Goal: Navigation & Orientation: Understand site structure

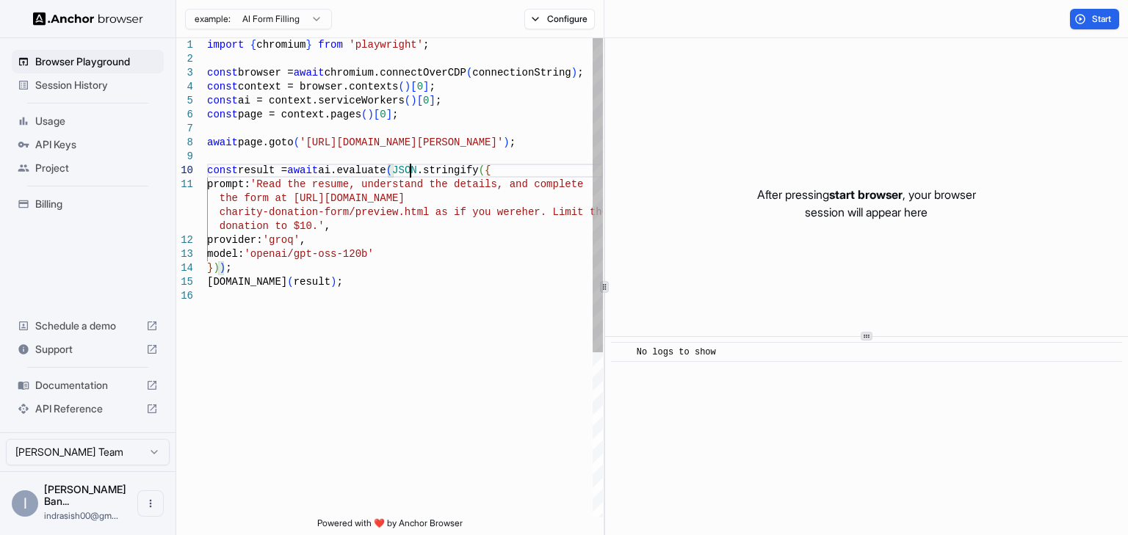
click at [407, 169] on div "import { chromium } from 'playwright' ; const browser = await chromium.connectO…" at bounding box center [405, 403] width 396 height 730
click at [384, 186] on div "import { chromium } from 'playwright' ; const browser = await chromium.connectO…" at bounding box center [405, 403] width 396 height 730
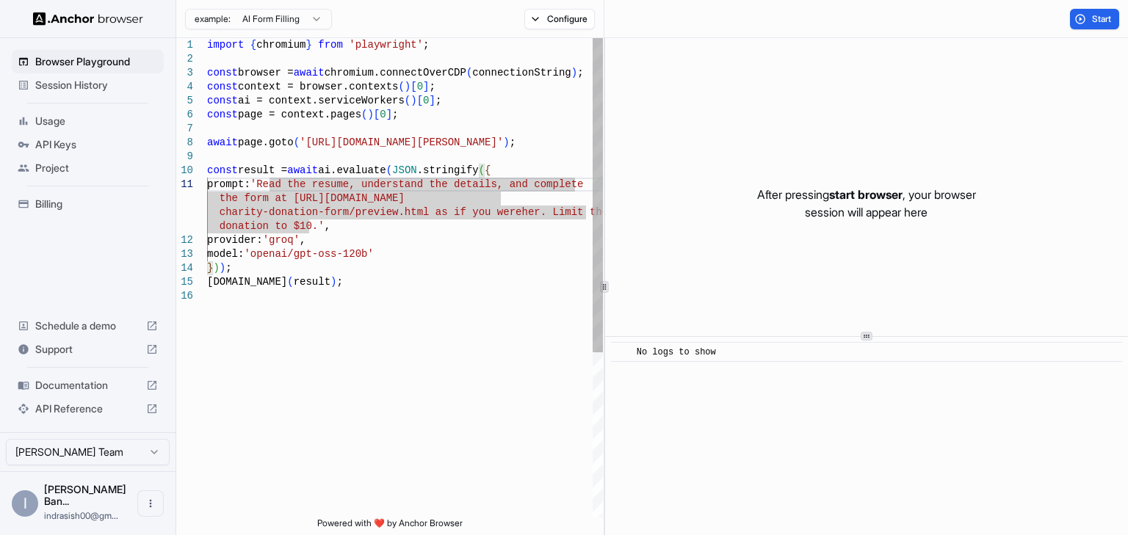
type textarea "**********"
click at [240, 156] on div "import { chromium } from 'playwright' ; const browser = await chromium.connectO…" at bounding box center [405, 403] width 396 height 730
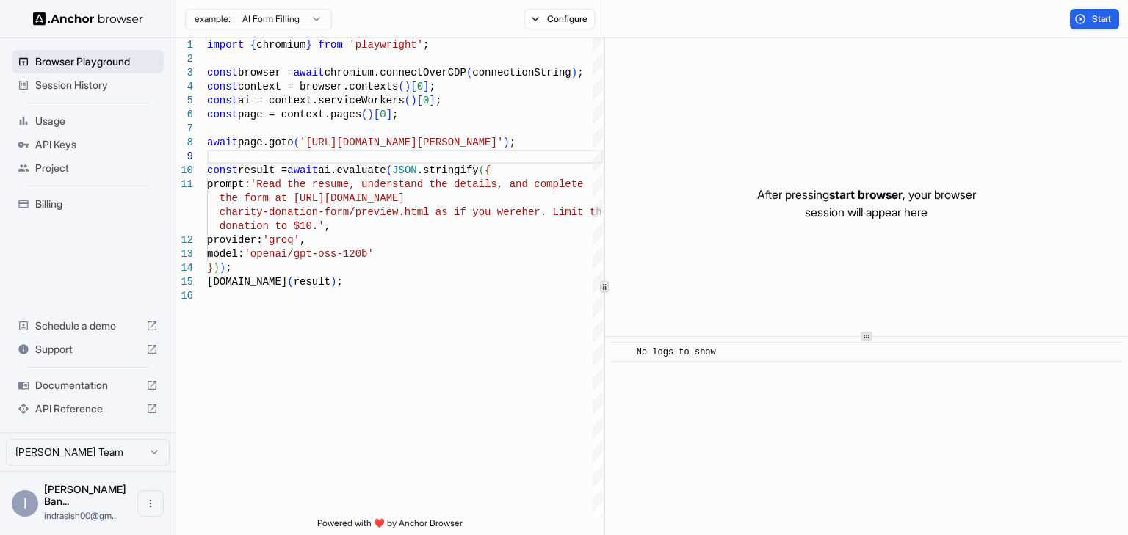
click at [78, 58] on span "Browser Playground" at bounding box center [96, 61] width 123 height 15
click at [67, 124] on span "Usage" at bounding box center [96, 121] width 123 height 15
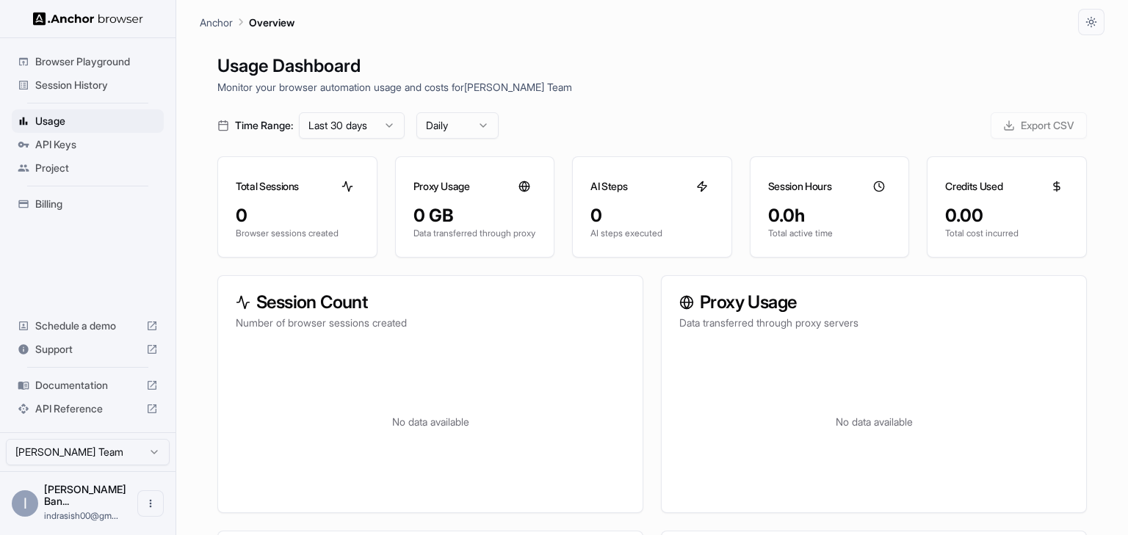
click at [75, 136] on div "API Keys" at bounding box center [88, 144] width 152 height 23
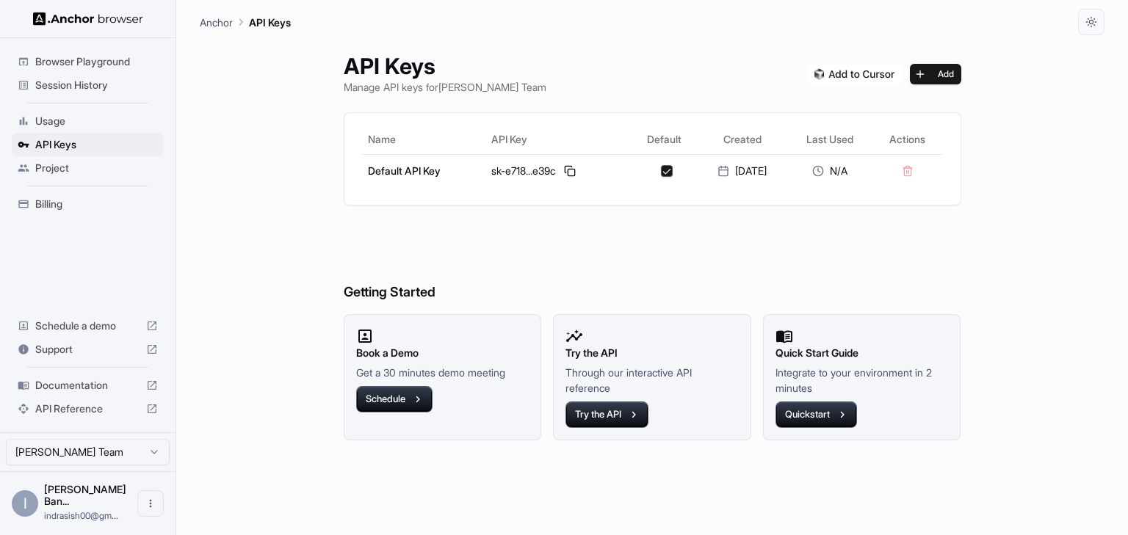
click at [81, 84] on span "Session History" at bounding box center [96, 85] width 123 height 15
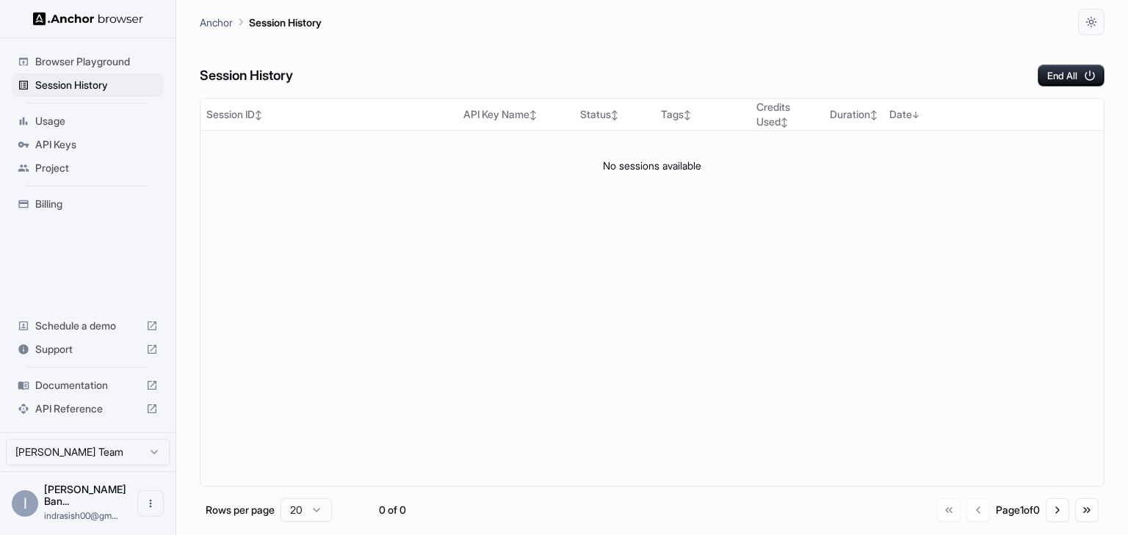
click at [88, 54] on span "Browser Playground" at bounding box center [96, 61] width 123 height 15
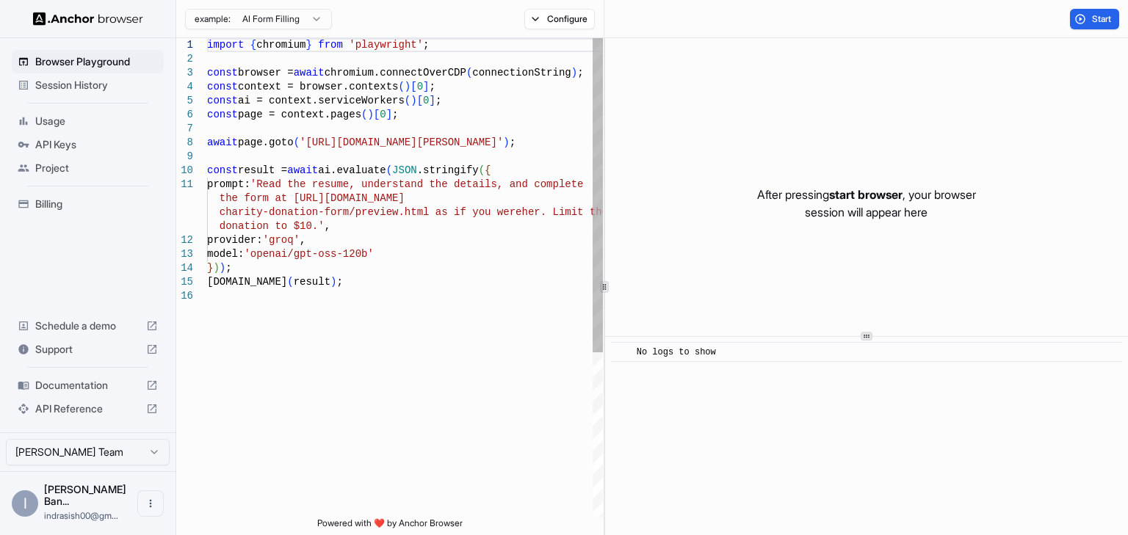
click at [313, 185] on div "import { chromium } from 'playwright' ; const browser = await chromium.connectO…" at bounding box center [405, 403] width 396 height 730
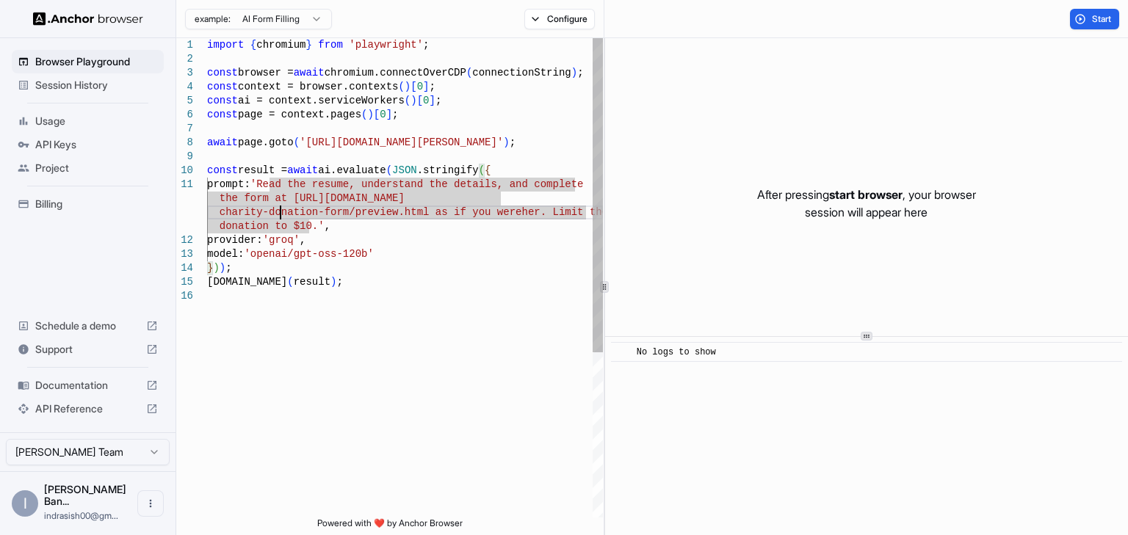
click at [278, 208] on div "import { chromium } from 'playwright' ; const browser = await chromium.connectO…" at bounding box center [405, 403] width 396 height 730
click at [261, 208] on div "import { chromium } from 'playwright' ; const browser = await chromium.connectO…" at bounding box center [405, 403] width 396 height 730
click at [240, 191] on div "import { chromium } from 'playwright' ; const browser = await chromium.connectO…" at bounding box center [405, 403] width 396 height 730
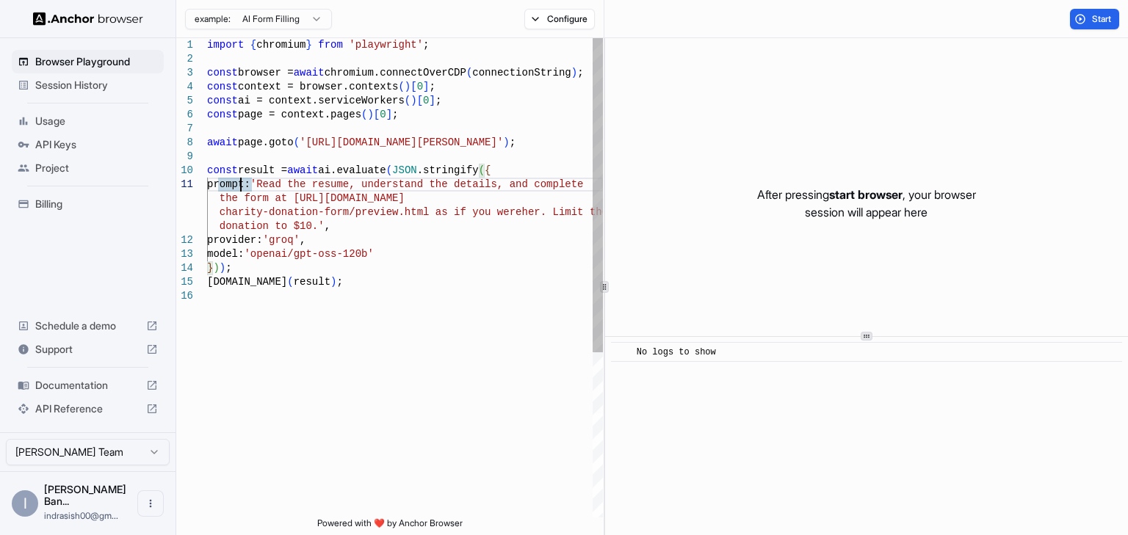
click at [288, 195] on div "import { chromium } from 'playwright' ; const browser = await chromium.connectO…" at bounding box center [405, 403] width 396 height 730
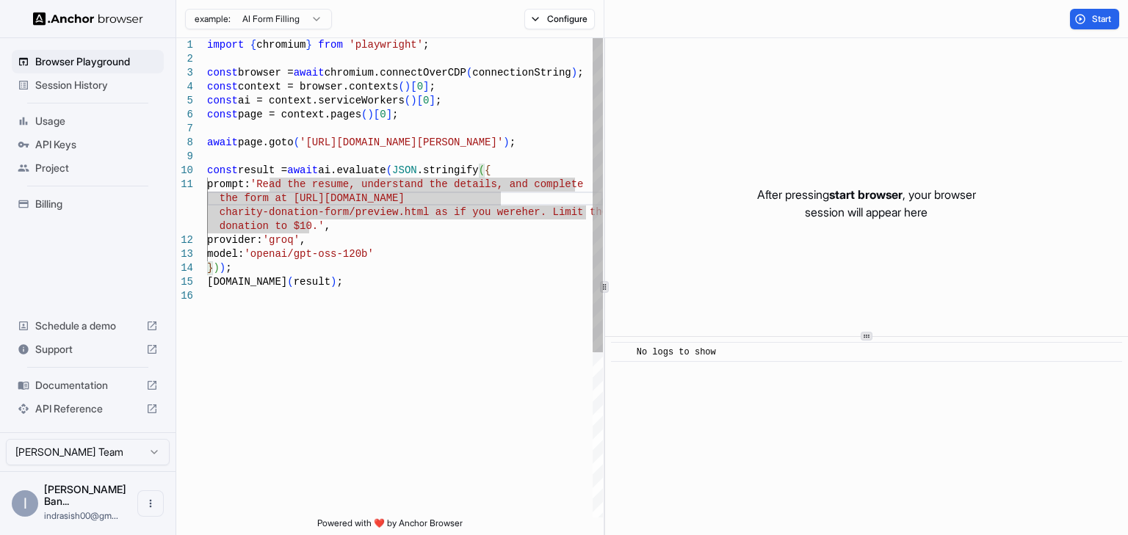
click at [278, 180] on div "import { chromium } from 'playwright' ; const browser = await chromium.connectO…" at bounding box center [405, 403] width 396 height 730
click at [407, 211] on div "import { chromium } from 'playwright' ; const browser = await chromium.connectO…" at bounding box center [405, 403] width 396 height 730
click at [308, 220] on div "import { chromium } from 'playwright' ; const browser = await chromium.connectO…" at bounding box center [405, 403] width 396 height 730
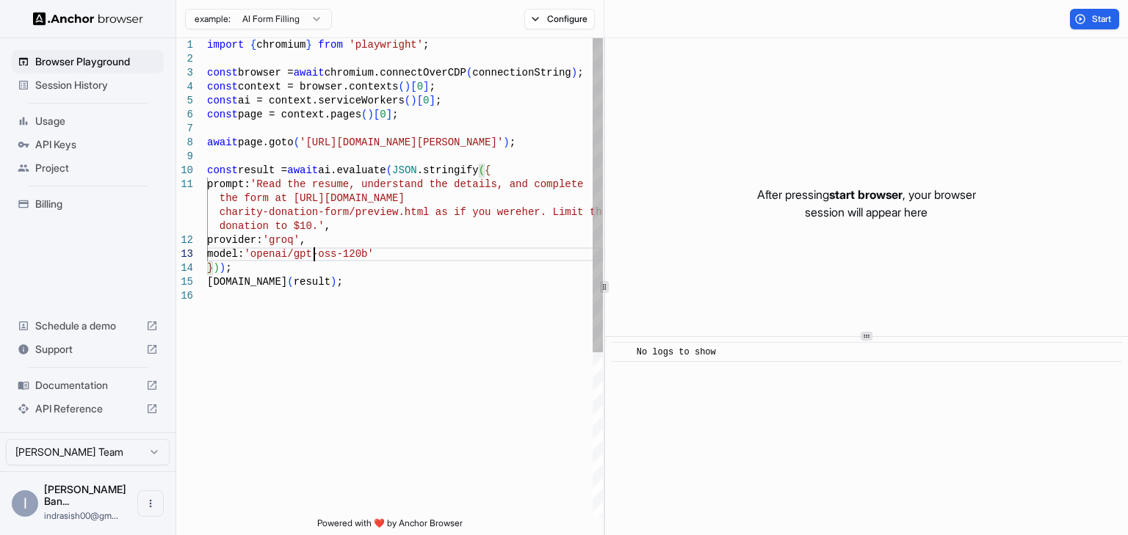
click at [316, 257] on div "import { chromium } from 'playwright' ; const browser = await chromium.connectO…" at bounding box center [405, 403] width 396 height 730
click at [369, 253] on div "import { chromium } from 'playwright' ; const browser = await chromium.connectO…" at bounding box center [405, 403] width 396 height 730
click at [293, 286] on div "import { chromium } from 'playwright' ; const browser = await chromium.connectO…" at bounding box center [405, 403] width 396 height 730
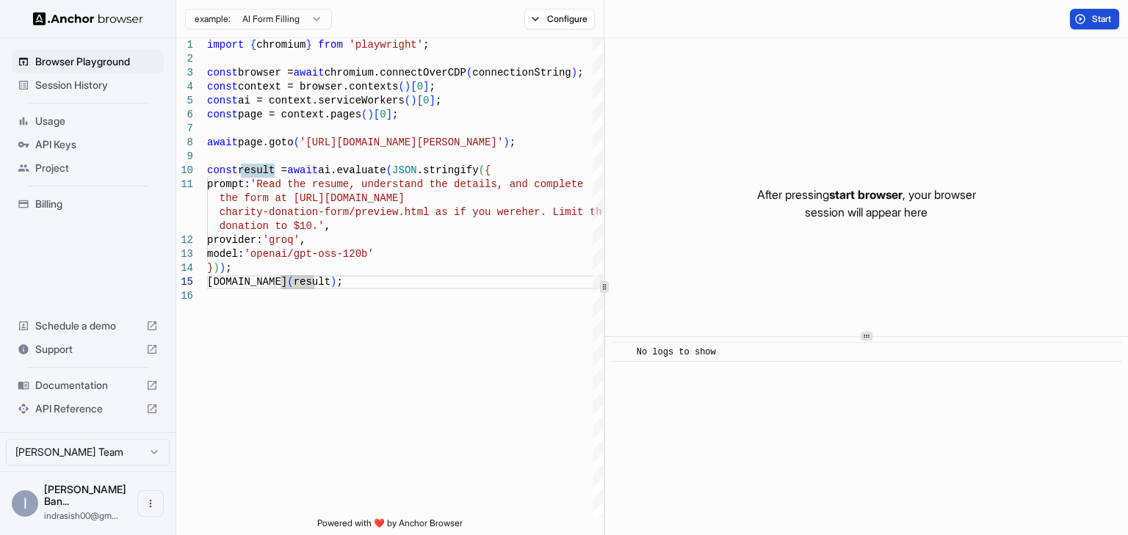
click at [1086, 21] on button "Start" at bounding box center [1094, 19] width 49 height 21
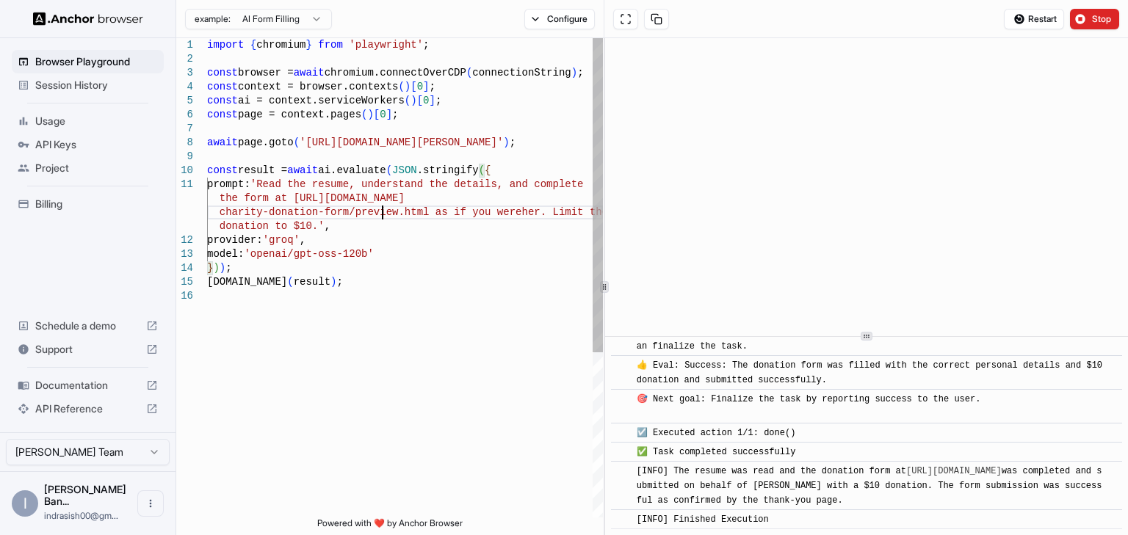
click at [382, 215] on div "import { chromium } from 'playwright' ; const browser = await chromium.connectO…" at bounding box center [405, 403] width 396 height 730
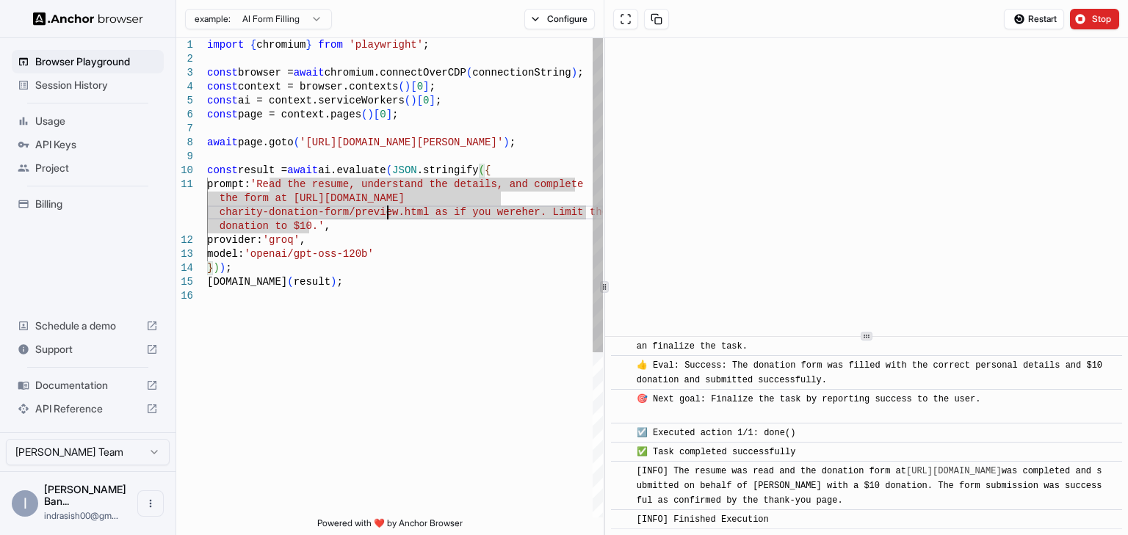
click at [387, 212] on div "import { chromium } from 'playwright' ; const browser = await chromium.connectO…" at bounding box center [405, 403] width 396 height 730
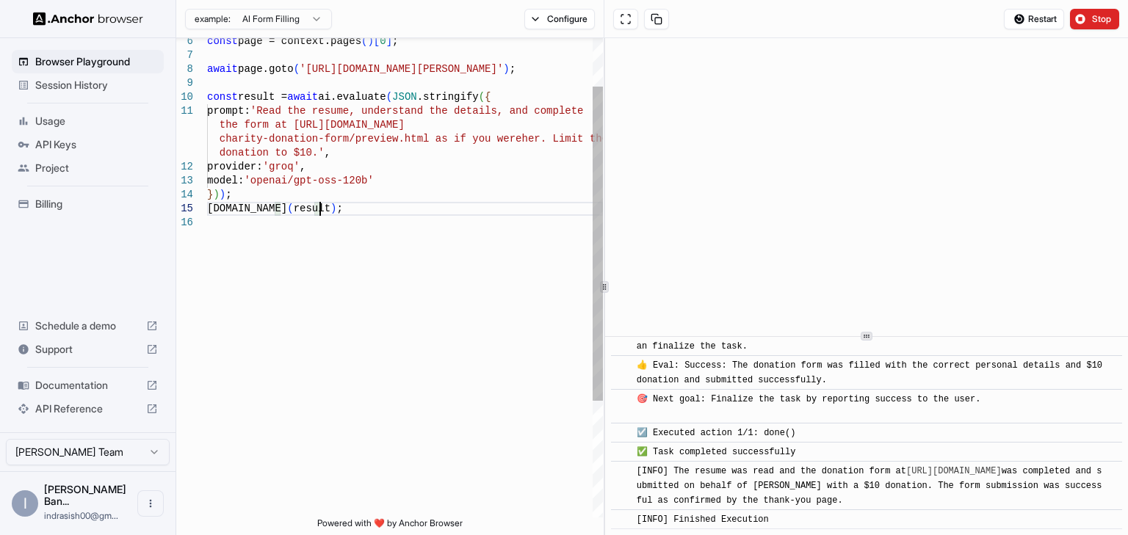
click at [320, 212] on div "const page = context.pages ( ) [ 0 ] ; await page.goto ( 'https://www.wix.com/d…" at bounding box center [405, 330] width 396 height 730
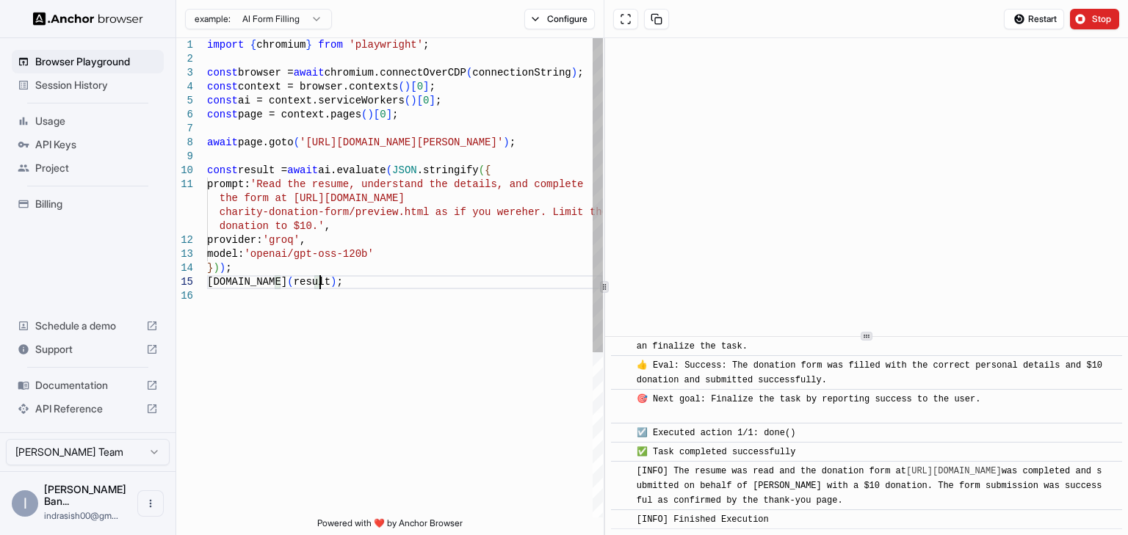
click at [370, 174] on div "donation to $10.' , provider: 'groq' , model: 'openai/gpt-oss-120b' } ) ) ; con…" at bounding box center [405, 403] width 396 height 730
type textarea "**********"
click at [286, 186] on div "donation to $10.' , provider: 'groq' , model: 'openai/gpt-oss-120b' } ) ) ; con…" at bounding box center [405, 403] width 396 height 730
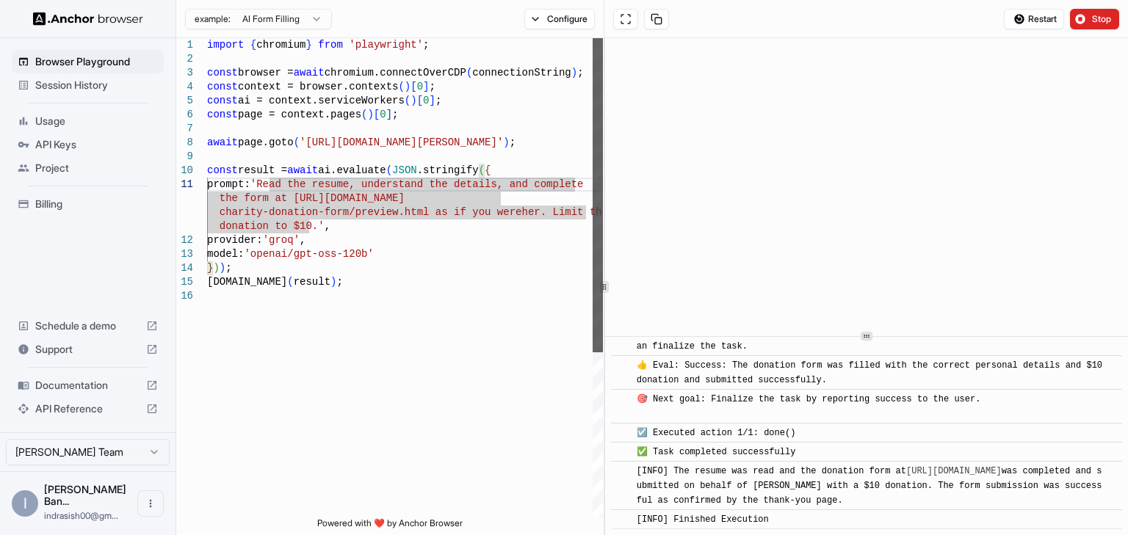
click at [597, 138] on div at bounding box center [597, 195] width 10 height 314
click at [338, 233] on div "donation to $10.' , provider: 'groq' , model: 'openai/gpt-oss-120b' } ) ) ; con…" at bounding box center [405, 403] width 396 height 730
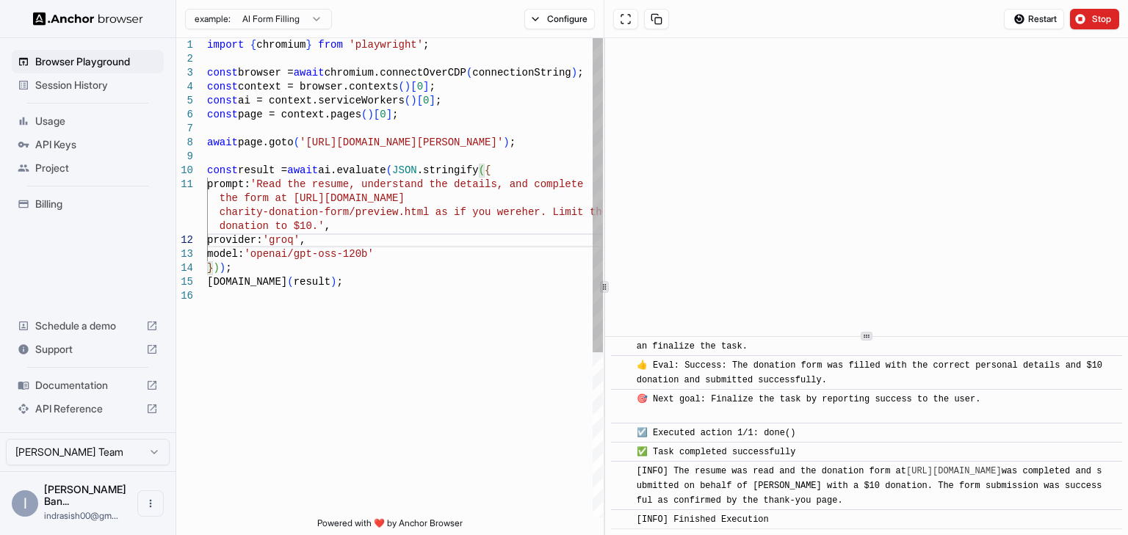
click at [357, 197] on div "donation to $10.' , provider: 'groq' , model: 'openai/gpt-oss-120b' } ) ) ; con…" at bounding box center [405, 403] width 396 height 730
click at [358, 197] on div "donation to $10.' , provider: 'groq' , model: 'openai/gpt-oss-120b' } ) ) ; con…" at bounding box center [405, 403] width 396 height 730
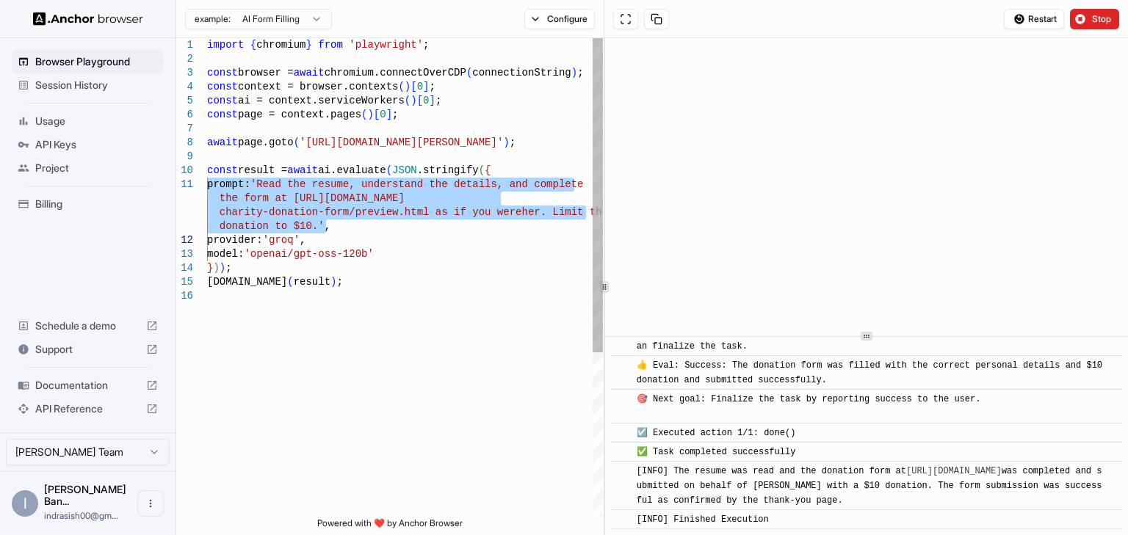
click at [344, 195] on div "donation to $10.' , provider: 'groq' , model: 'openai/gpt-oss-120b' } ) ) ; con…" at bounding box center [405, 403] width 396 height 730
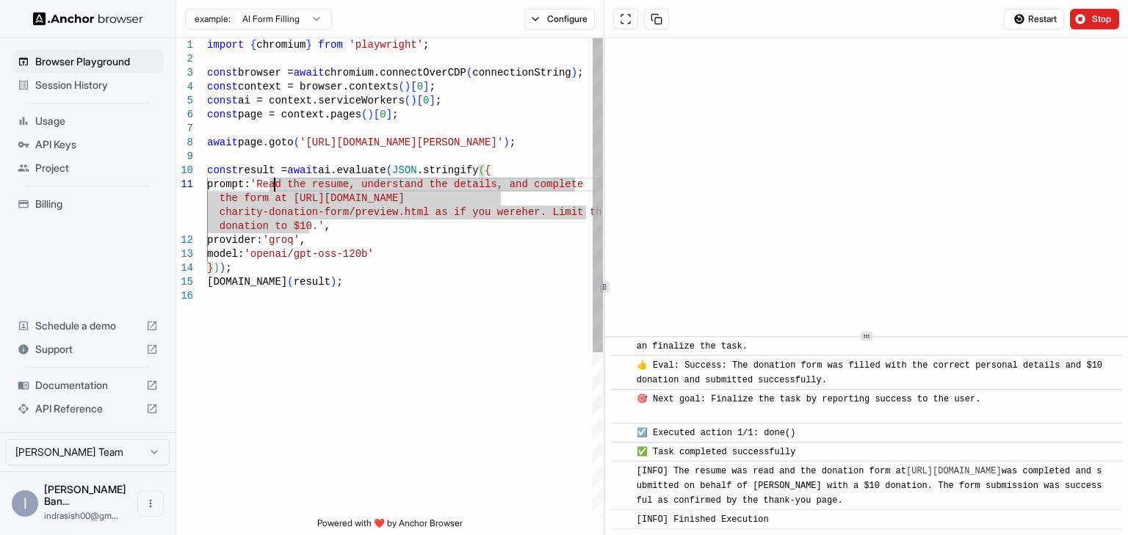
click at [272, 180] on div "donation to $10.' , provider: 'groq' , model: 'openai/gpt-oss-120b' } ) ) ; con…" at bounding box center [405, 403] width 396 height 730
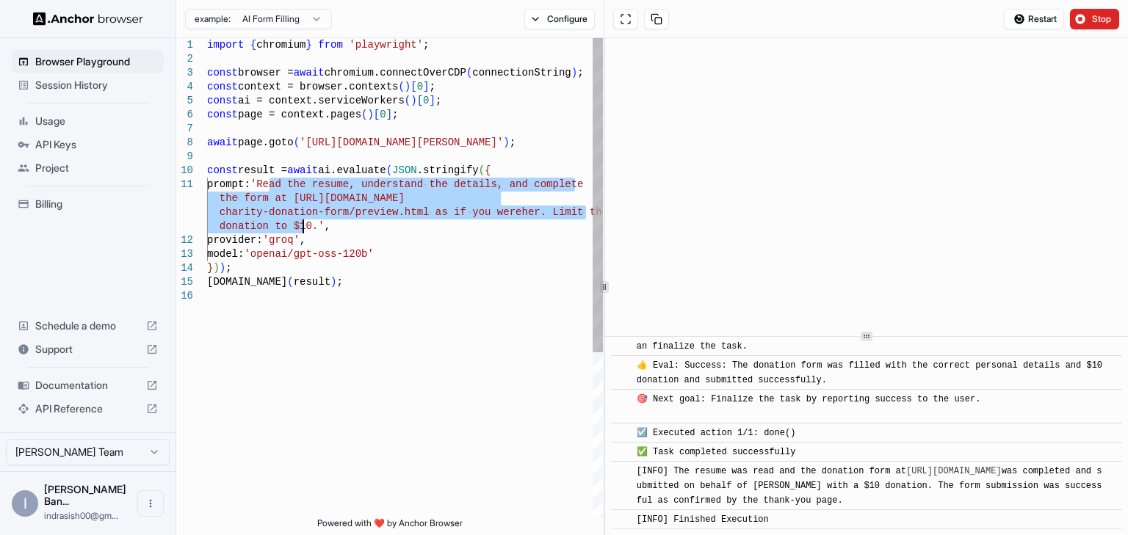
drag, startPoint x: 268, startPoint y: 183, endPoint x: 303, endPoint y: 225, distance: 55.3
click at [303, 225] on div "donation to $10.' , provider: 'groq' , model: 'openai/gpt-oss-120b' } ) ) ; con…" at bounding box center [405, 403] width 396 height 730
click at [324, 200] on div "donation to $10.' , provider: 'groq' , model: 'openai/gpt-oss-120b' } ) ) ; con…" at bounding box center [405, 403] width 396 height 730
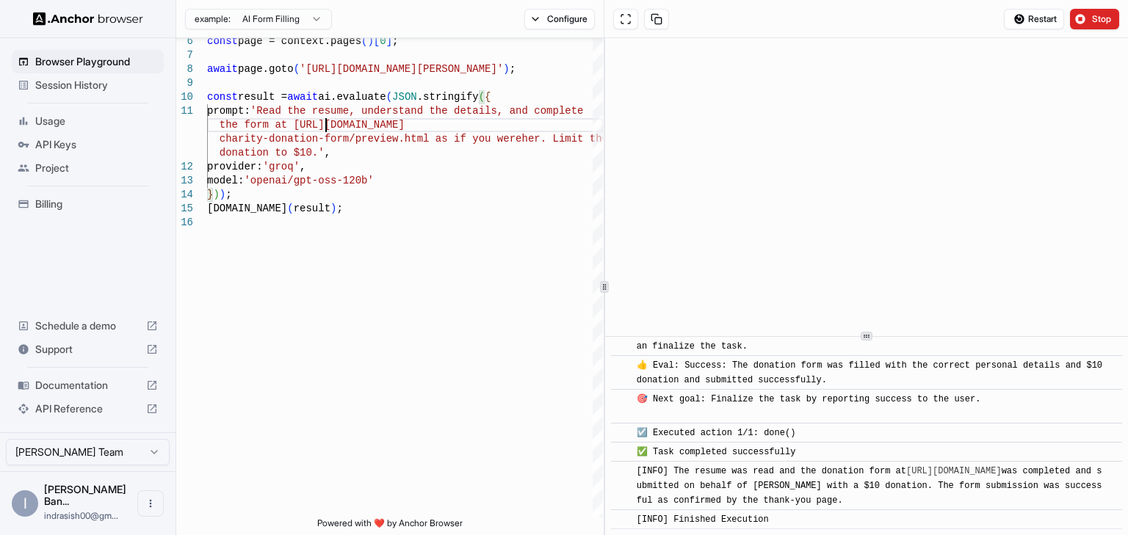
click at [91, 416] on span "API Reference" at bounding box center [87, 409] width 105 height 15
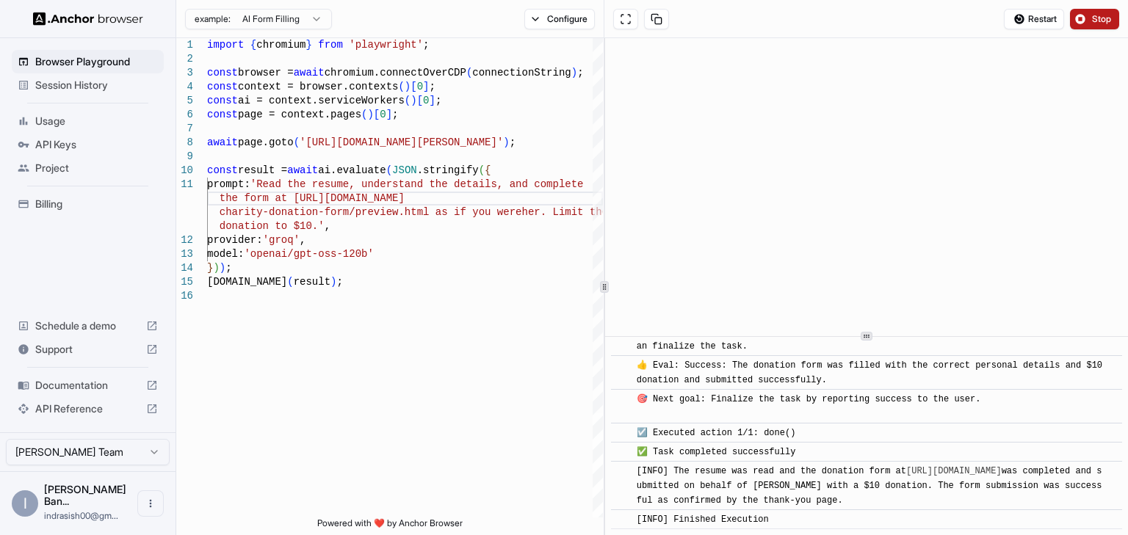
click at [1092, 17] on span "Stop" at bounding box center [1102, 19] width 21 height 12
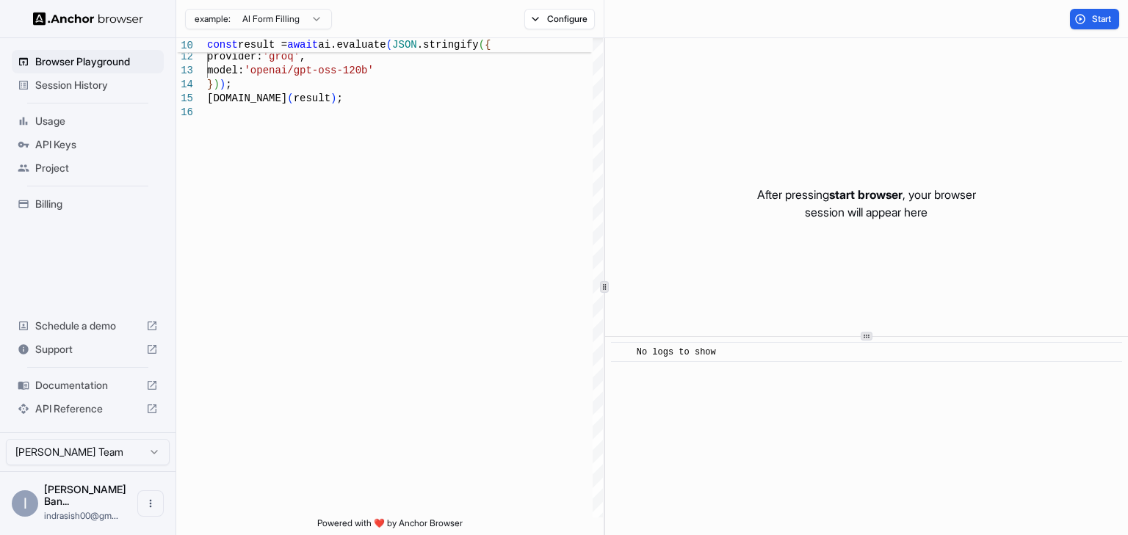
click at [68, 162] on span "Project" at bounding box center [96, 168] width 123 height 15
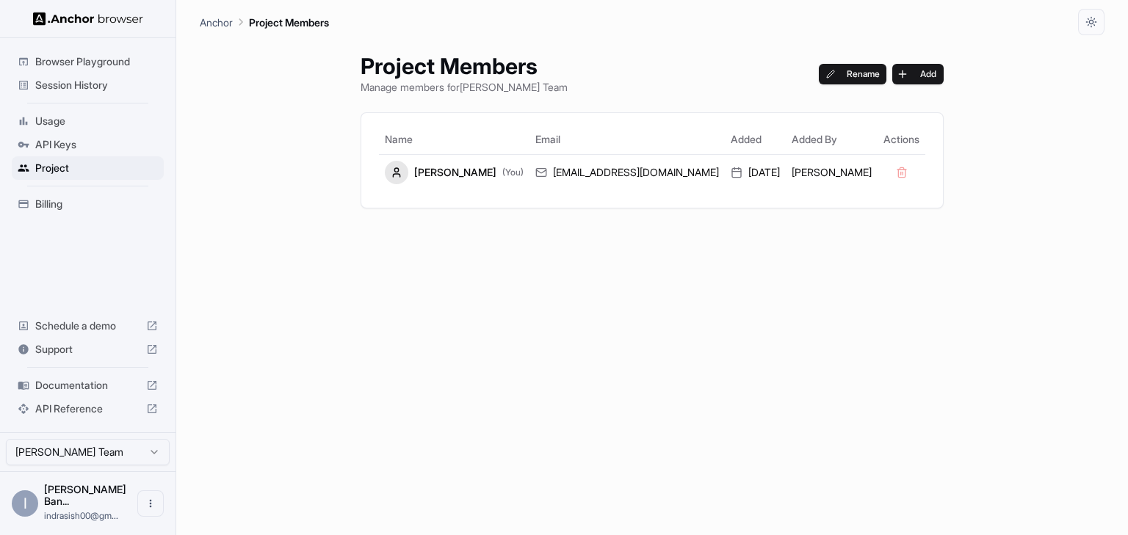
click at [73, 122] on span "Usage" at bounding box center [96, 121] width 123 height 15
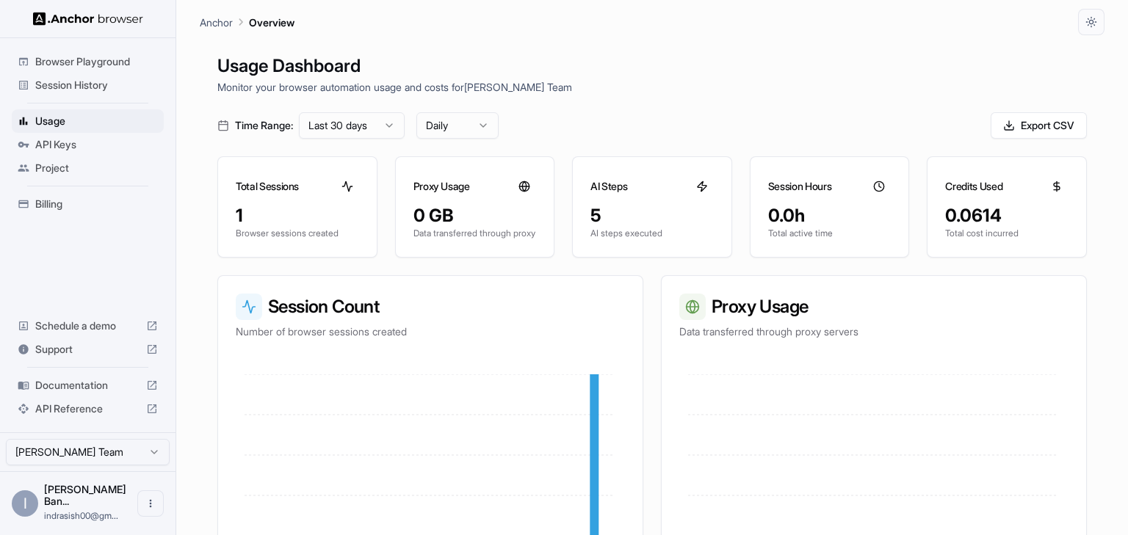
click at [71, 143] on span "API Keys" at bounding box center [96, 144] width 123 height 15
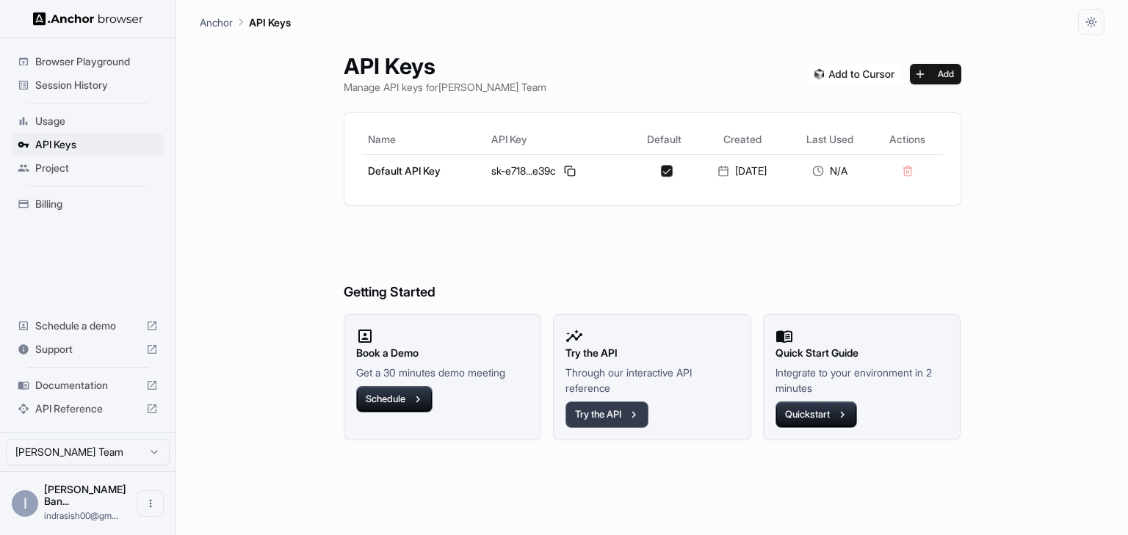
click at [623, 413] on button "Try the API" at bounding box center [606, 415] width 83 height 26
click at [79, 200] on span "Billing" at bounding box center [96, 204] width 123 height 15
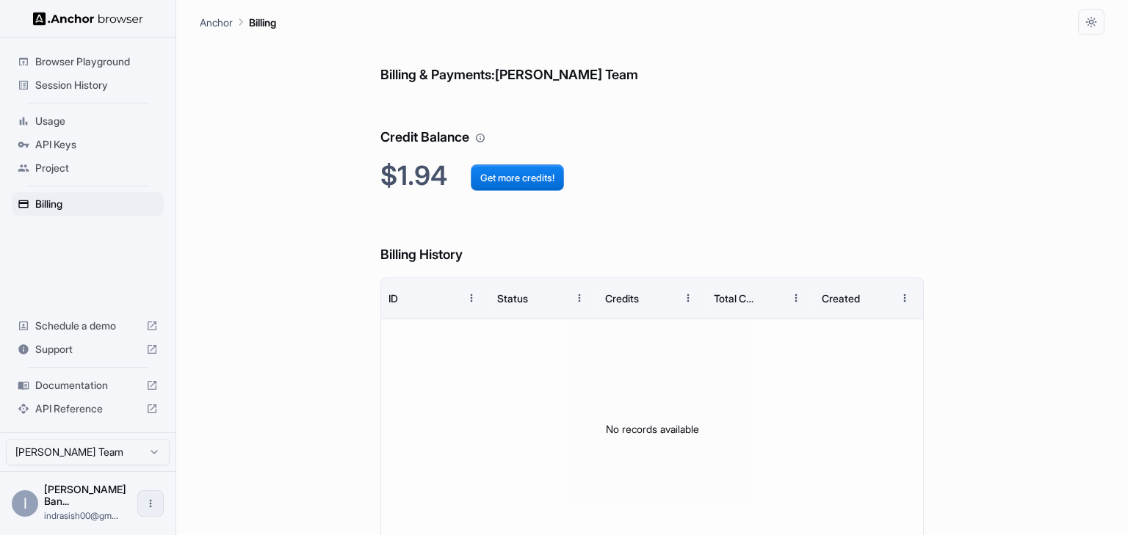
click at [149, 504] on icon "Open menu" at bounding box center [151, 504] width 12 height 12
click at [104, 505] on div at bounding box center [124, 509] width 59 height 15
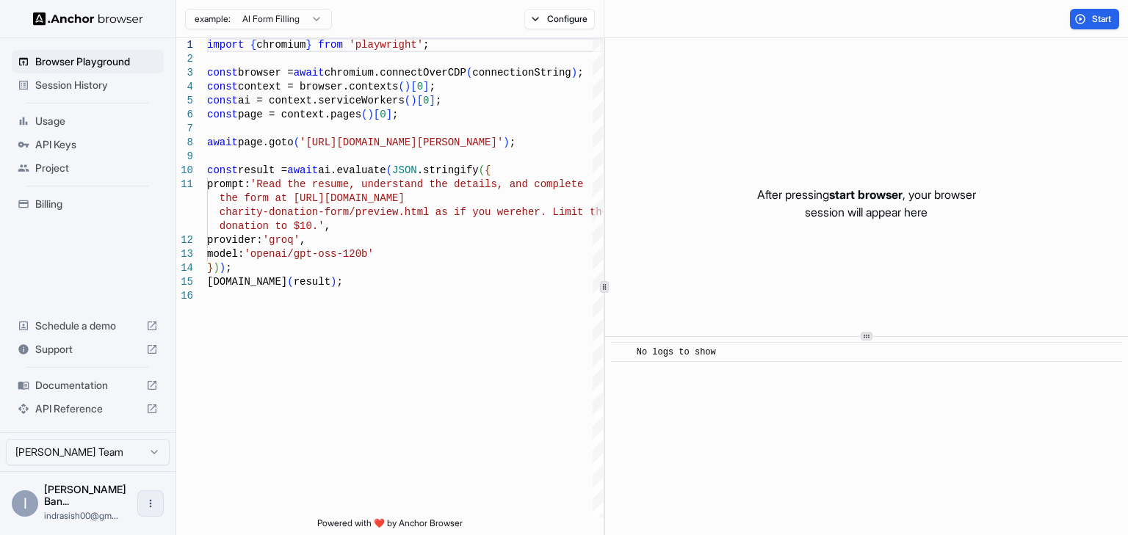
click at [154, 509] on icon "Open menu" at bounding box center [151, 504] width 12 height 12
click at [145, 462] on div at bounding box center [564, 267] width 1128 height 535
click at [154, 460] on html "Browser Playground Session History Usage API Keys Project Billing Schedule a de…" at bounding box center [564, 267] width 1128 height 535
click at [149, 462] on html "Browser Playground Session History Usage API Keys Project Billing Schedule a de…" at bounding box center [564, 267] width 1128 height 535
click at [92, 357] on span "Support" at bounding box center [87, 349] width 105 height 15
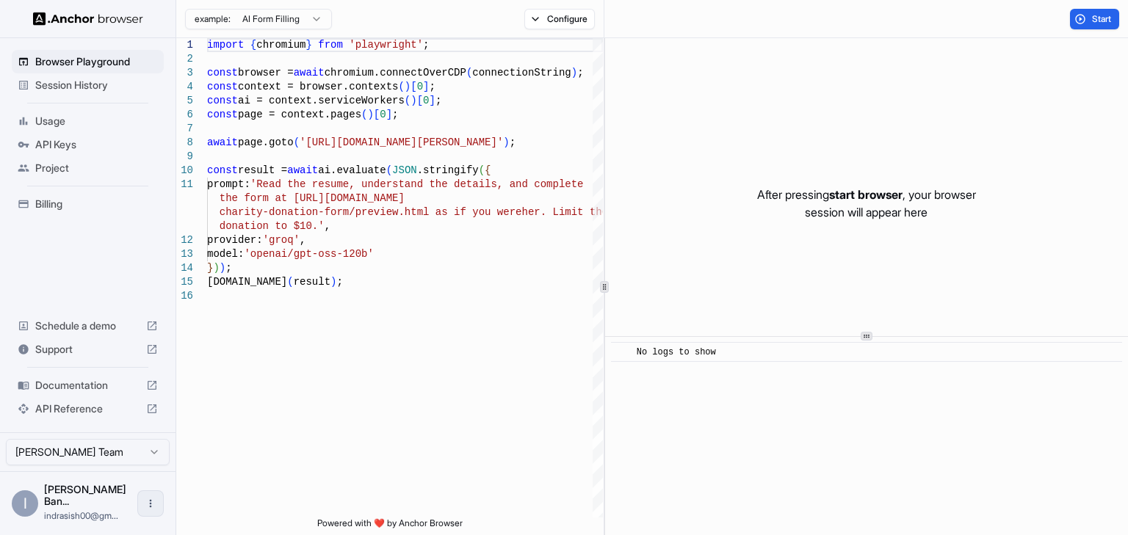
click at [152, 509] on icon "Open menu" at bounding box center [151, 504] width 12 height 12
click at [17, 501] on div at bounding box center [564, 267] width 1128 height 535
click at [25, 512] on div "I" at bounding box center [25, 503] width 26 height 26
click at [65, 167] on span "Project" at bounding box center [96, 168] width 123 height 15
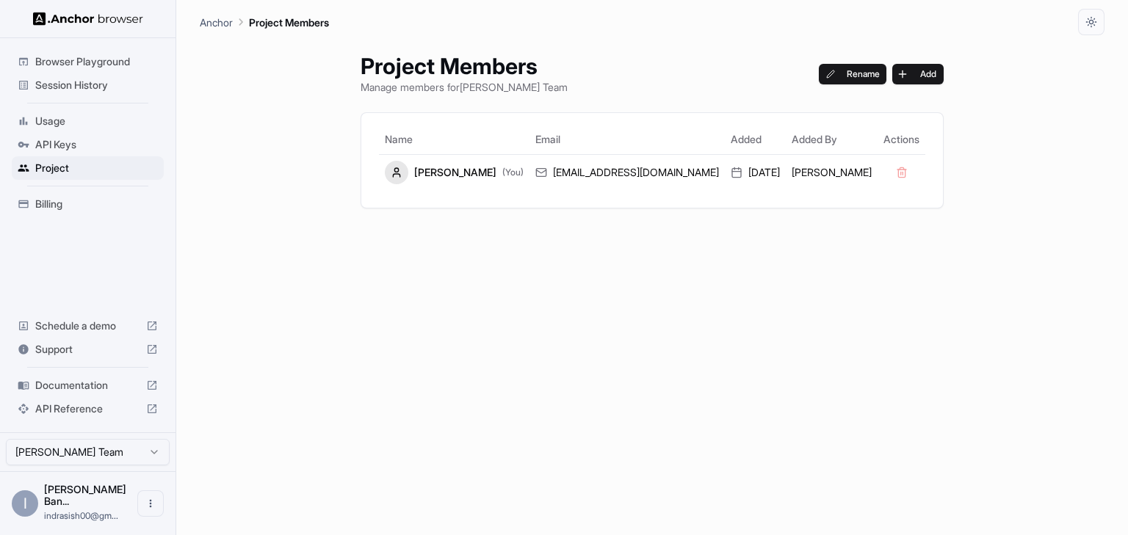
click at [49, 197] on span "Billing" at bounding box center [96, 204] width 123 height 15
